Goal: Information Seeking & Learning: Find specific fact

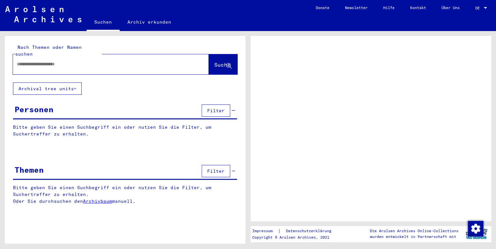
click at [65, 61] on input "text" at bounding box center [105, 64] width 176 height 7
type input "****"
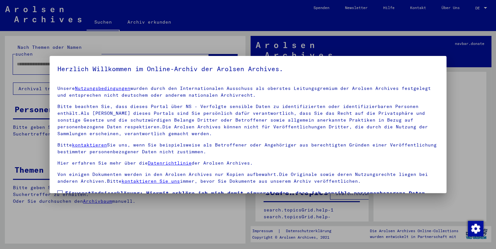
scroll to position [51, 0]
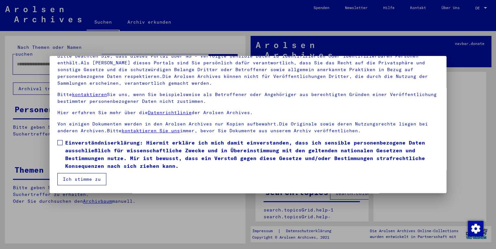
click at [62, 143] on span at bounding box center [59, 142] width 5 height 5
click at [81, 175] on button "Ich stimme zu" at bounding box center [81, 179] width 49 height 12
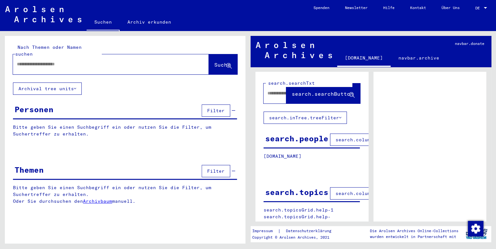
click at [53, 61] on input "text" at bounding box center [105, 64] width 176 height 7
type input "**********"
click at [218, 62] on span "Suche" at bounding box center [222, 65] width 16 height 6
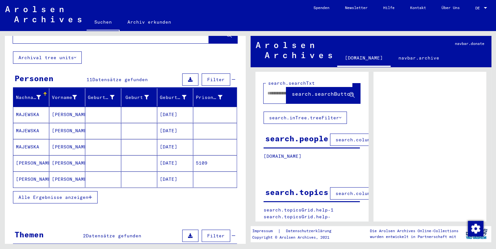
scroll to position [52, 0]
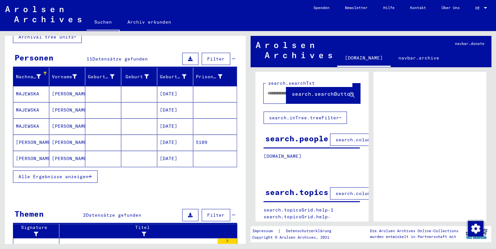
click at [63, 174] on span "Alle Ergebnisse anzeigen" at bounding box center [53, 177] width 70 height 6
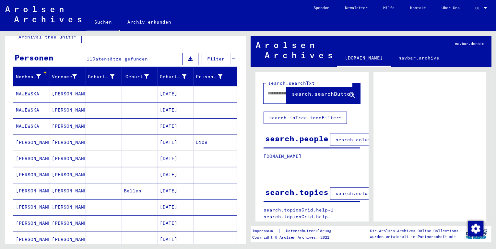
click at [209, 135] on mat-cell "5109" at bounding box center [214, 143] width 43 height 16
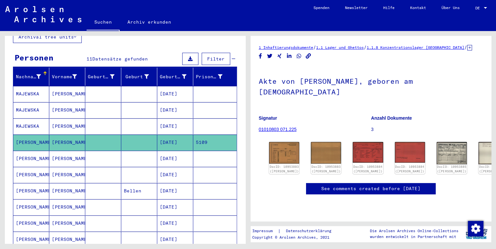
click at [217, 151] on mat-cell at bounding box center [214, 159] width 43 height 16
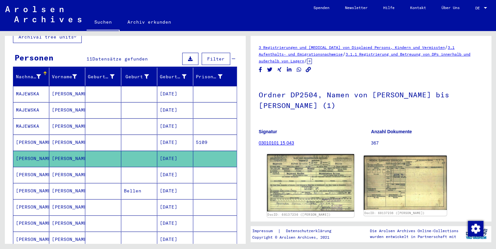
click at [291, 167] on img at bounding box center [310, 184] width 87 height 58
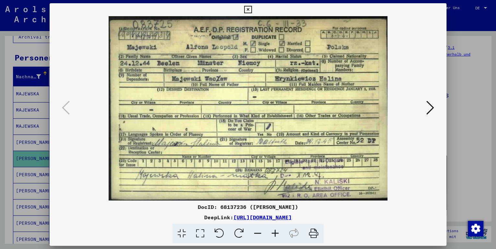
click at [431, 104] on icon at bounding box center [430, 108] width 8 height 16
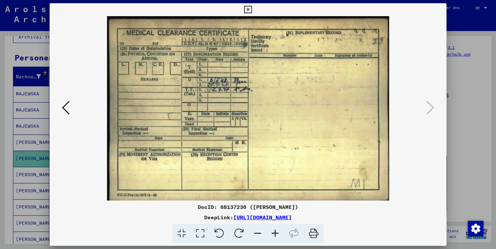
click at [468, 132] on div at bounding box center [248, 124] width 496 height 249
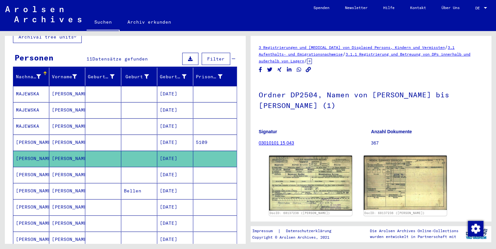
click at [218, 167] on mat-cell at bounding box center [214, 175] width 43 height 16
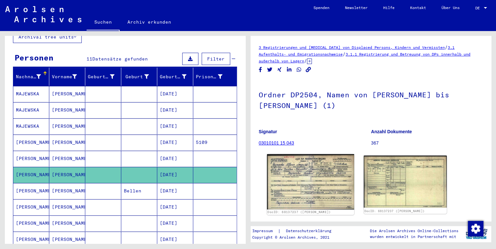
click at [314, 176] on img at bounding box center [310, 182] width 87 height 55
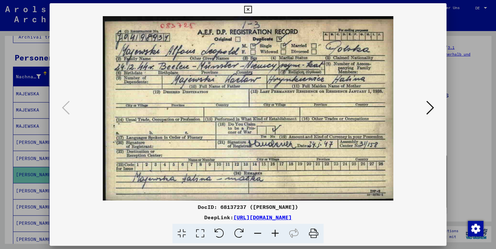
click at [464, 131] on div at bounding box center [248, 124] width 496 height 249
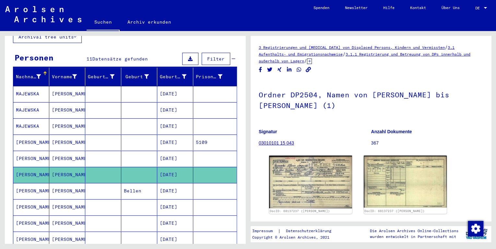
click at [215, 135] on mat-cell "5109" at bounding box center [214, 143] width 43 height 16
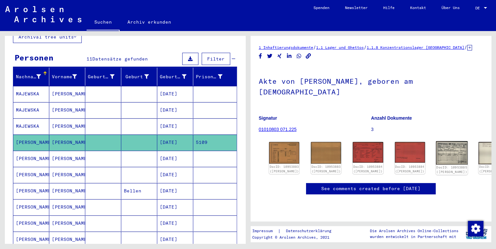
click at [435, 143] on img at bounding box center [451, 153] width 32 height 23
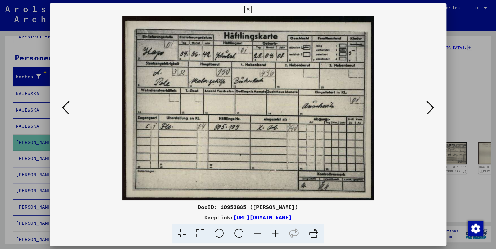
click at [273, 232] on icon at bounding box center [274, 234] width 17 height 20
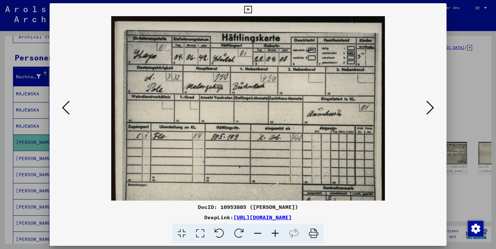
drag, startPoint x: 272, startPoint y: 232, endPoint x: 269, endPoint y: 234, distance: 3.6
click at [270, 234] on icon at bounding box center [274, 234] width 17 height 20
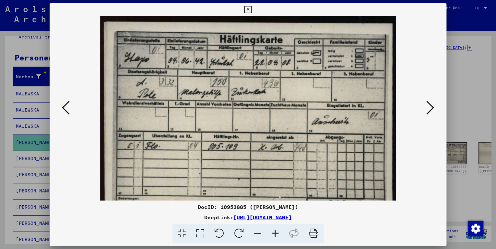
click at [268, 234] on icon at bounding box center [274, 234] width 17 height 20
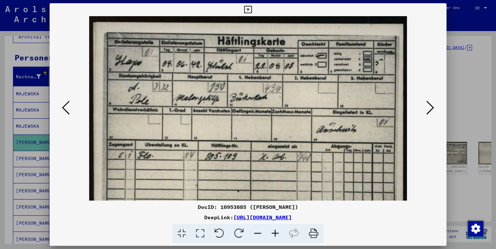
click at [268, 234] on icon at bounding box center [274, 234] width 17 height 20
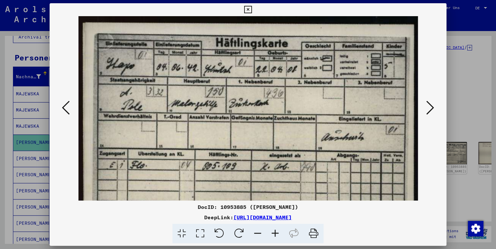
click at [268, 234] on icon at bounding box center [274, 234] width 17 height 20
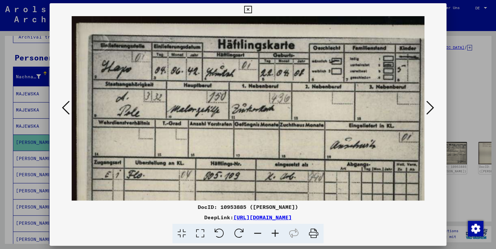
click at [268, 234] on icon at bounding box center [274, 234] width 17 height 20
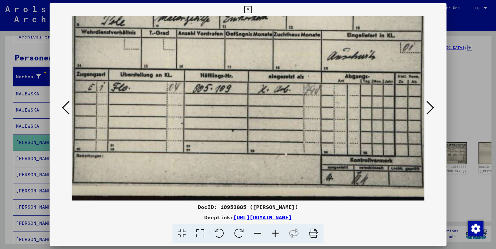
scroll to position [96, 17]
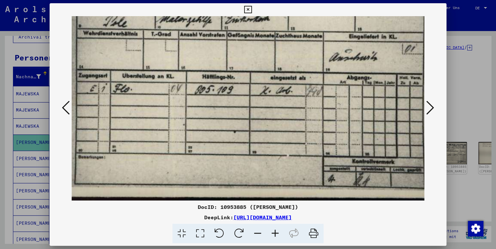
drag, startPoint x: 310, startPoint y: 147, endPoint x: 294, endPoint y: 31, distance: 117.0
click at [294, 31] on img at bounding box center [246, 61] width 383 height 282
click at [1, 114] on div at bounding box center [248, 124] width 496 height 249
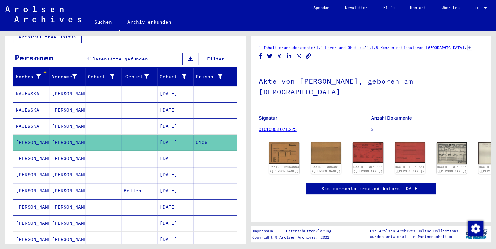
click at [206, 86] on mat-cell at bounding box center [214, 94] width 43 height 16
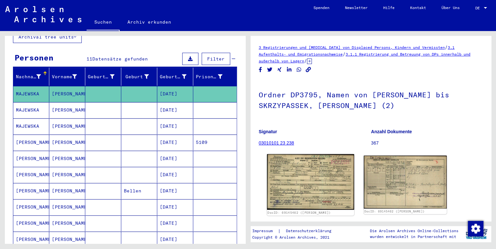
click at [319, 180] on img at bounding box center [310, 183] width 87 height 56
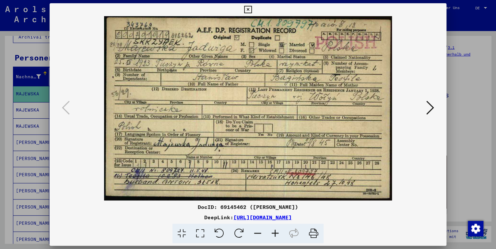
click at [461, 66] on div at bounding box center [248, 124] width 496 height 249
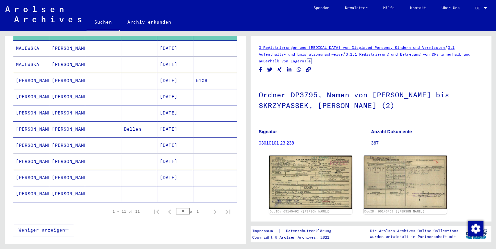
scroll to position [130, 0]
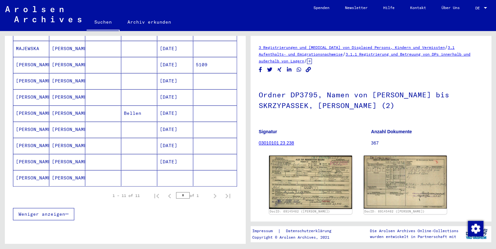
click at [202, 170] on mat-cell at bounding box center [214, 178] width 43 height 16
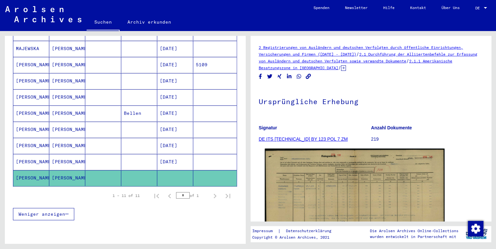
click at [320, 183] on img at bounding box center [354, 212] width 179 height 126
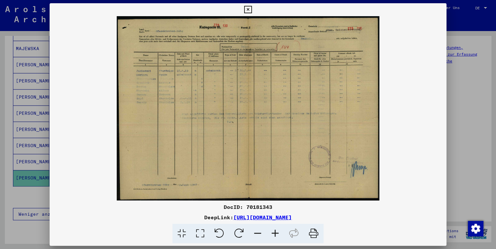
click at [276, 232] on icon at bounding box center [274, 234] width 17 height 20
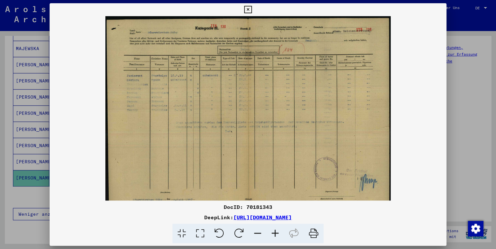
click at [276, 232] on icon at bounding box center [274, 234] width 17 height 20
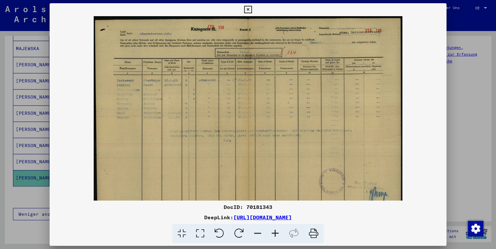
click at [276, 232] on icon at bounding box center [274, 234] width 17 height 20
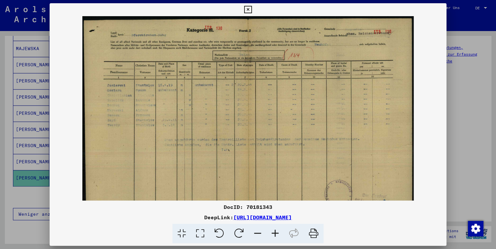
click at [276, 232] on icon at bounding box center [274, 234] width 17 height 20
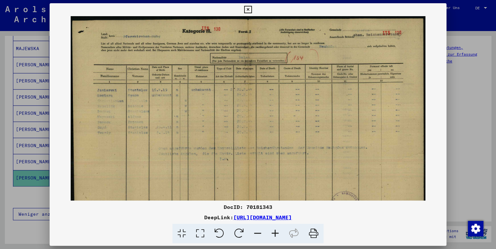
click at [276, 232] on icon at bounding box center [274, 234] width 17 height 20
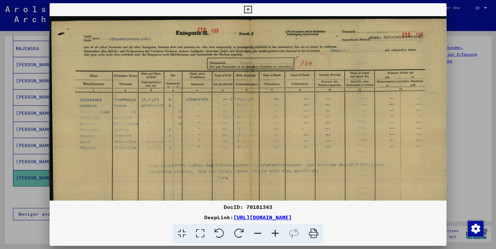
click at [276, 232] on icon at bounding box center [274, 234] width 17 height 20
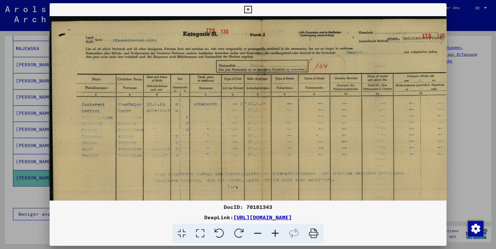
click at [276, 232] on icon at bounding box center [274, 234] width 17 height 20
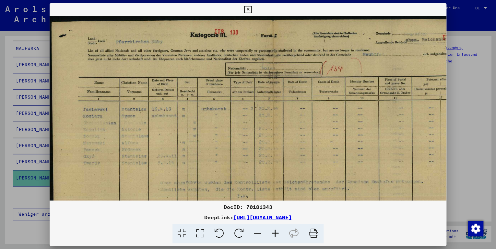
click at [276, 232] on icon at bounding box center [274, 234] width 17 height 20
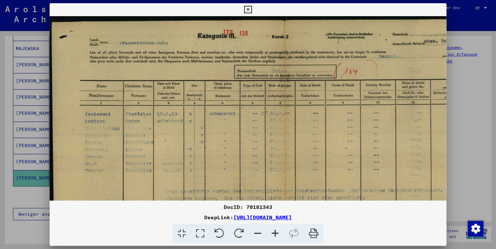
click at [276, 232] on icon at bounding box center [274, 234] width 17 height 20
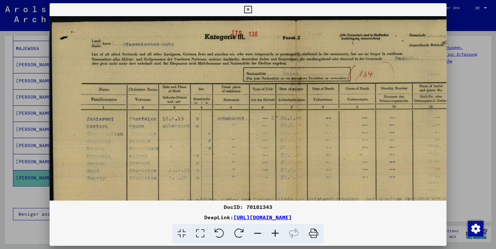
click at [276, 232] on icon at bounding box center [274, 234] width 17 height 20
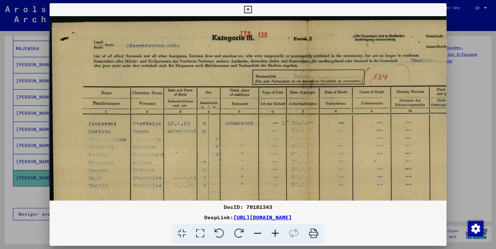
click at [276, 232] on icon at bounding box center [274, 234] width 17 height 20
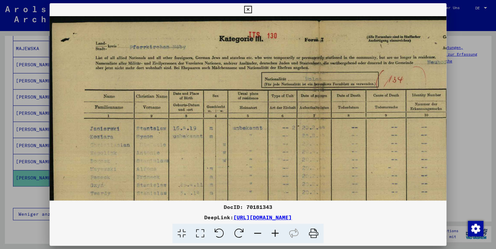
click at [276, 232] on icon at bounding box center [274, 234] width 17 height 20
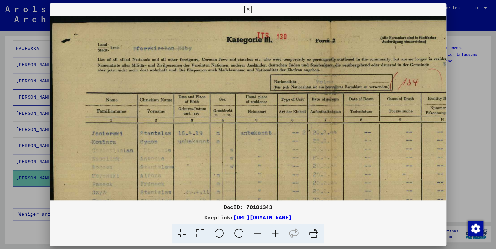
click at [276, 232] on icon at bounding box center [274, 234] width 17 height 20
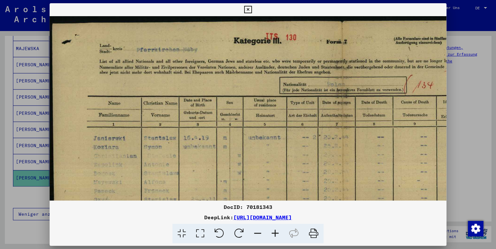
click at [276, 232] on icon at bounding box center [274, 234] width 17 height 20
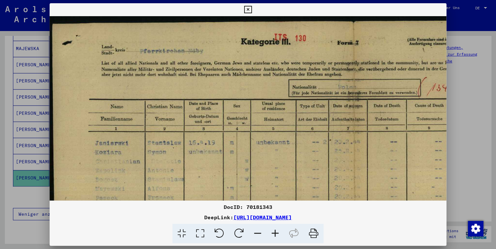
click at [276, 232] on icon at bounding box center [274, 234] width 17 height 20
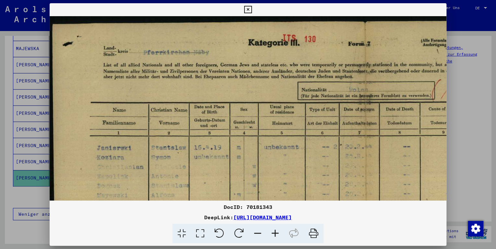
click at [276, 232] on icon at bounding box center [274, 234] width 17 height 20
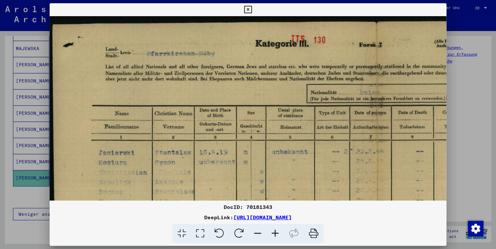
click at [276, 232] on icon at bounding box center [274, 234] width 17 height 20
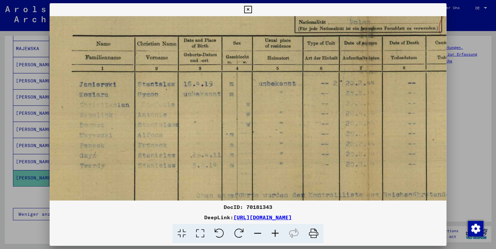
scroll to position [96, 25]
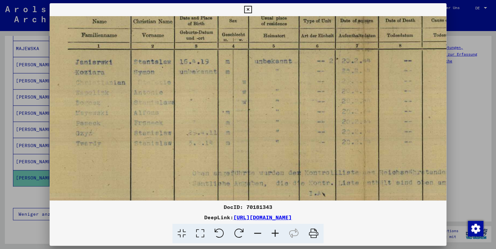
drag, startPoint x: 265, startPoint y: 151, endPoint x: 241, endPoint y: 56, distance: 98.0
click at [241, 56] on img at bounding box center [363, 159] width 676 height 476
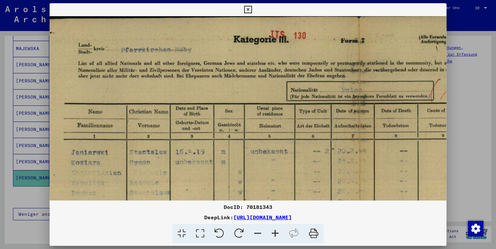
scroll to position [0, 30]
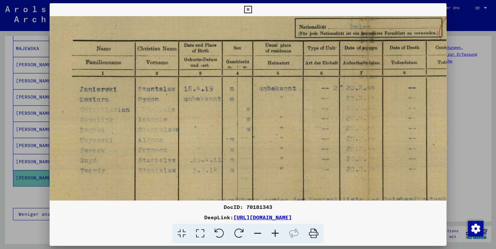
drag, startPoint x: 241, startPoint y: 56, endPoint x: 242, endPoint y: 65, distance: 9.2
click at [246, 68] on img at bounding box center [367, 186] width 676 height 476
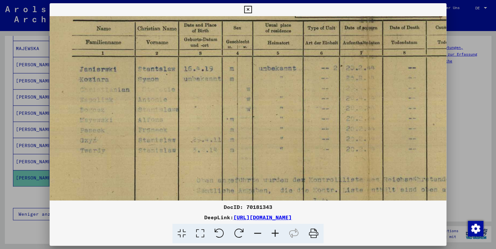
click at [27, 189] on div at bounding box center [248, 124] width 496 height 249
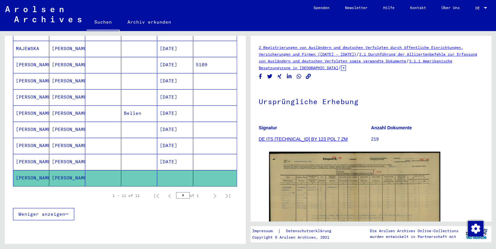
click at [207, 154] on mat-cell at bounding box center [214, 162] width 43 height 16
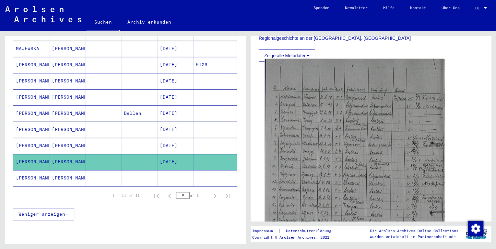
scroll to position [181, 0]
click at [314, 146] on img at bounding box center [354, 174] width 179 height 230
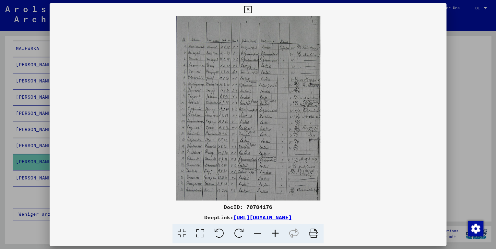
click at [276, 232] on icon at bounding box center [274, 234] width 17 height 20
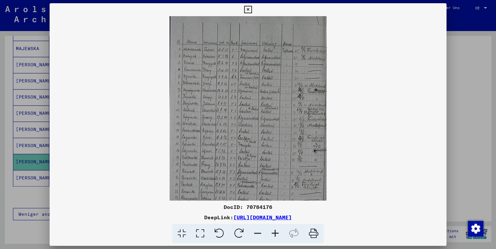
click at [276, 232] on icon at bounding box center [274, 234] width 17 height 20
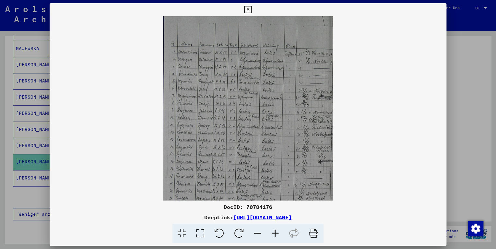
click at [277, 231] on icon at bounding box center [274, 234] width 17 height 20
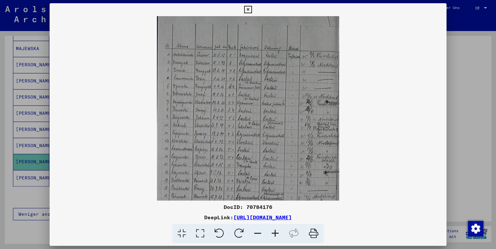
click at [277, 231] on icon at bounding box center [274, 234] width 17 height 20
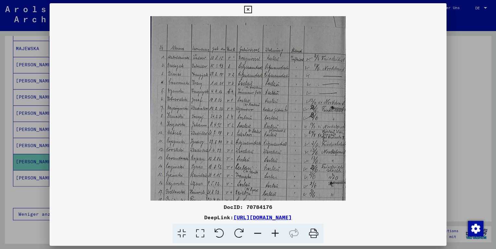
click at [277, 231] on icon at bounding box center [274, 234] width 17 height 20
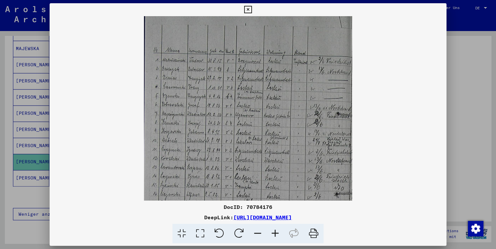
click at [277, 231] on icon at bounding box center [274, 234] width 17 height 20
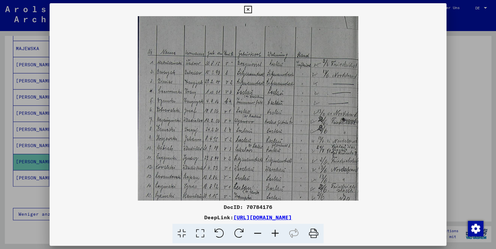
click at [277, 231] on icon at bounding box center [274, 234] width 17 height 20
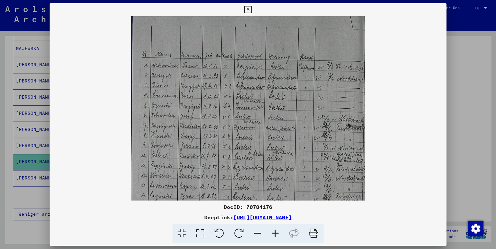
click at [277, 231] on icon at bounding box center [274, 234] width 17 height 20
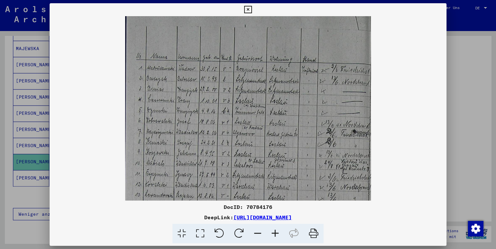
click at [277, 231] on icon at bounding box center [274, 234] width 17 height 20
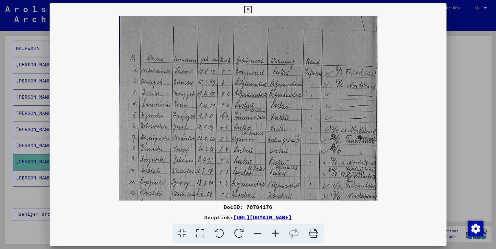
click at [277, 231] on icon at bounding box center [274, 234] width 17 height 20
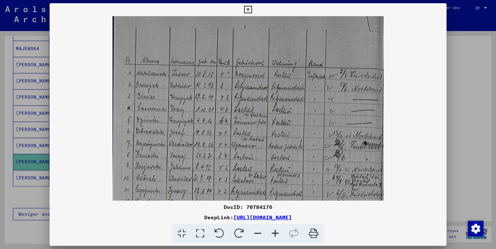
click at [277, 231] on icon at bounding box center [274, 234] width 17 height 20
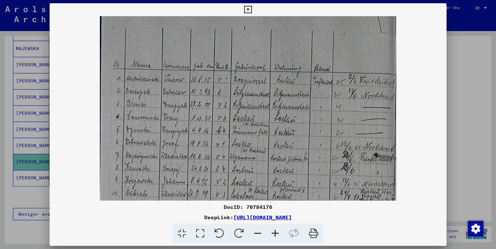
click at [277, 231] on icon at bounding box center [274, 234] width 17 height 20
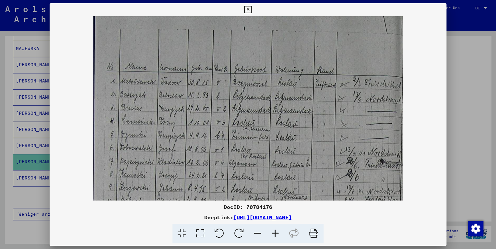
click at [277, 231] on icon at bounding box center [274, 234] width 17 height 20
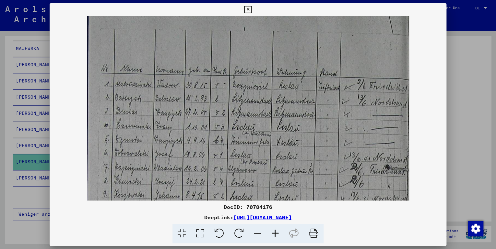
click at [277, 231] on icon at bounding box center [274, 234] width 17 height 20
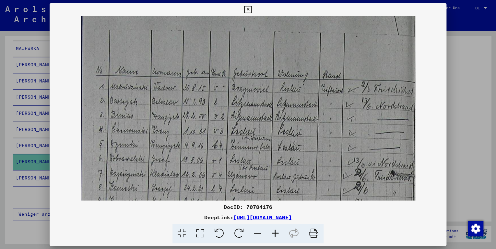
click at [277, 231] on icon at bounding box center [274, 234] width 17 height 20
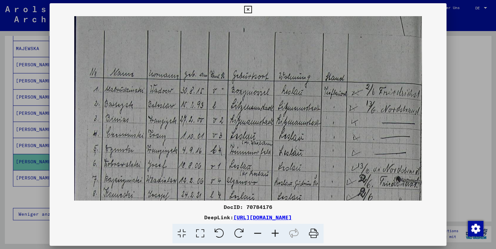
click at [277, 231] on icon at bounding box center [274, 234] width 17 height 20
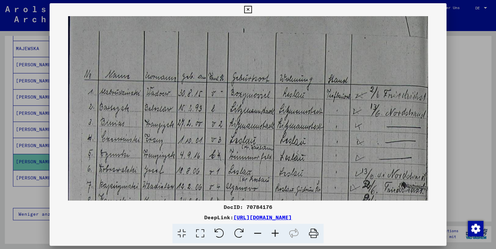
click at [277, 231] on icon at bounding box center [274, 234] width 17 height 20
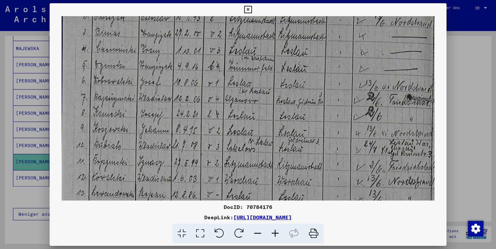
scroll to position [114, 0]
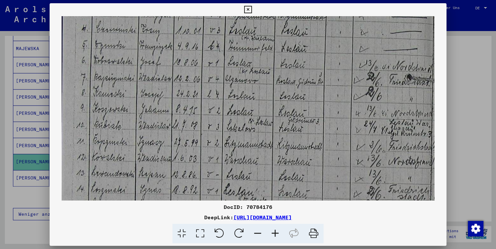
drag, startPoint x: 260, startPoint y: 170, endPoint x: 260, endPoint y: 57, distance: 113.0
click at [260, 57] on img at bounding box center [248, 140] width 372 height 476
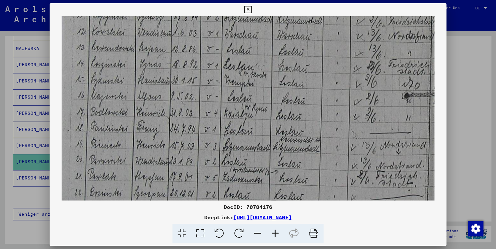
scroll to position [241, 0]
drag, startPoint x: 256, startPoint y: 171, endPoint x: 251, endPoint y: 45, distance: 125.7
click at [251, 45] on img at bounding box center [248, 13] width 372 height 476
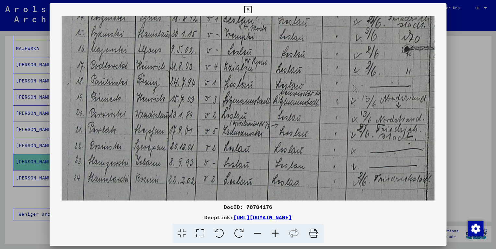
scroll to position [292, 0]
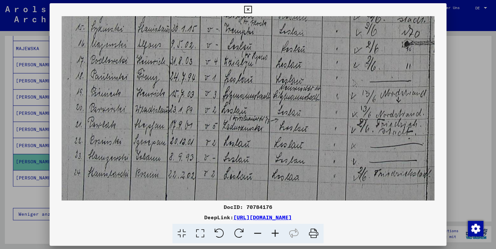
drag, startPoint x: 240, startPoint y: 173, endPoint x: 242, endPoint y: 63, distance: 109.8
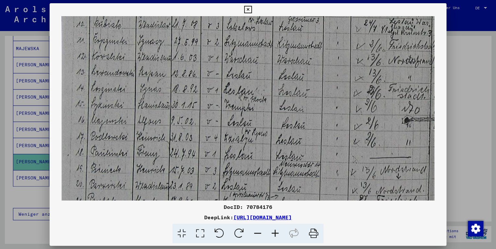
scroll to position [215, 0]
drag, startPoint x: 242, startPoint y: 63, endPoint x: 253, endPoint y: 142, distance: 78.8
click at [253, 142] on img at bounding box center [248, 39] width 372 height 476
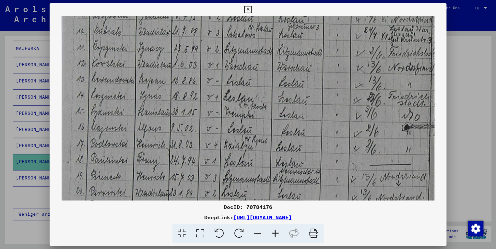
scroll to position [206, 0]
drag, startPoint x: 319, startPoint y: 118, endPoint x: 268, endPoint y: 126, distance: 51.2
click at [268, 126] on img at bounding box center [248, 48] width 372 height 476
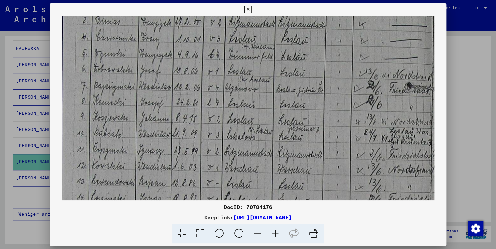
drag, startPoint x: 262, startPoint y: 66, endPoint x: 280, endPoint y: 167, distance: 103.3
click at [280, 167] on img at bounding box center [248, 149] width 372 height 476
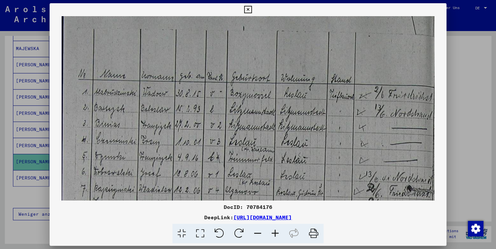
drag, startPoint x: 261, startPoint y: 66, endPoint x: 274, endPoint y: 171, distance: 105.7
click at [273, 171] on img at bounding box center [248, 252] width 372 height 476
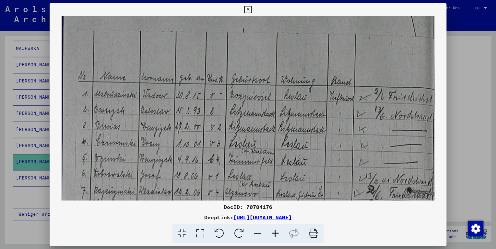
click at [460, 73] on div at bounding box center [248, 124] width 496 height 249
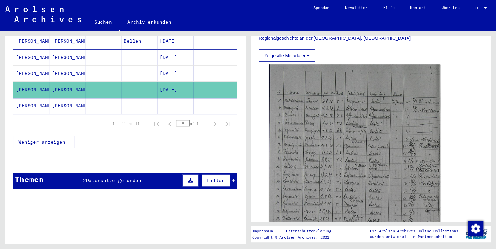
scroll to position [223, 0]
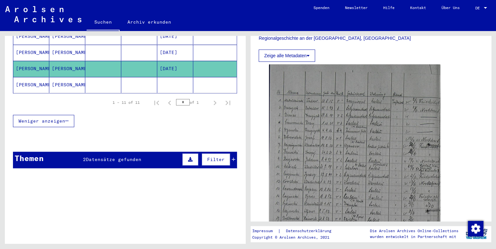
click at [130, 157] on span "Datensätze gefunden" at bounding box center [113, 160] width 55 height 6
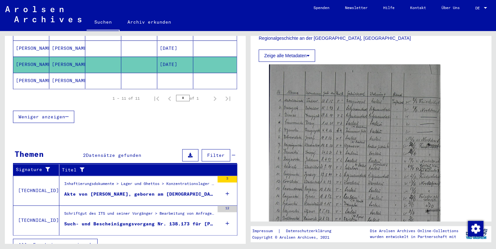
scroll to position [228, 0]
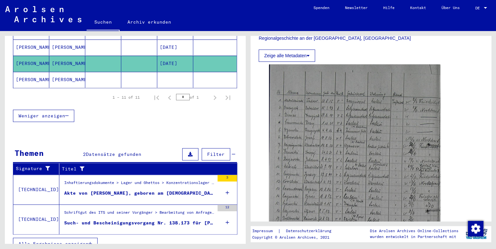
click at [146, 220] on div "Such- und Bescheinigungsvorgang Nr. 138.173 für [PERSON_NAME] geboren [DEMOGRAP…" at bounding box center [139, 223] width 150 height 7
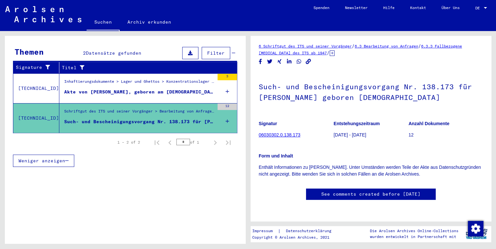
scroll to position [78, 0]
